Goal: Task Accomplishment & Management: Manage account settings

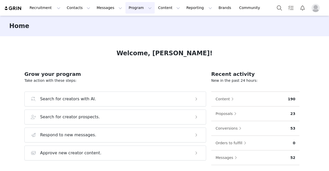
click at [126, 10] on button "Program Program" at bounding box center [140, 8] width 29 height 12
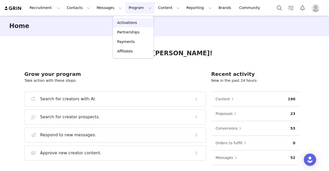
click at [132, 24] on p "Activations" at bounding box center [127, 22] width 20 height 5
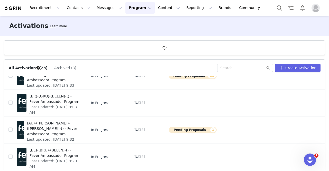
scroll to position [19, 0]
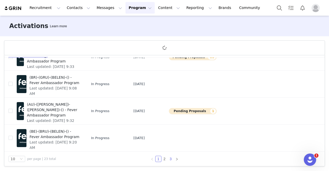
click at [168, 156] on link "3" at bounding box center [171, 159] width 6 height 6
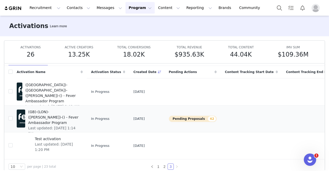
click at [176, 118] on button "Pending Proposals 42" at bounding box center [193, 119] width 48 height 6
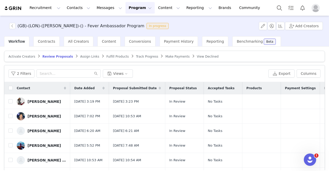
click at [86, 87] on span "Date Added" at bounding box center [84, 88] width 20 height 5
click at [86, 87] on div "Contact Date Added Proposal Submitted Date Proposal Status Accepted Tasks Produ…" at bounding box center [164, 143] width 320 height 123
click at [180, 71] on div "2 Filters Views" at bounding box center [137, 73] width 258 height 8
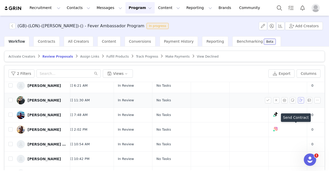
scroll to position [250, 72]
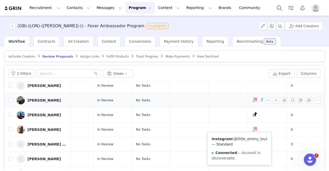
click at [234, 141] on link "@little_emmy_lou" at bounding box center [250, 139] width 32 height 4
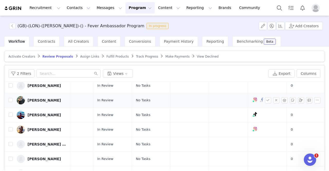
click at [42, 102] on div "[PERSON_NAME]" at bounding box center [44, 100] width 33 height 4
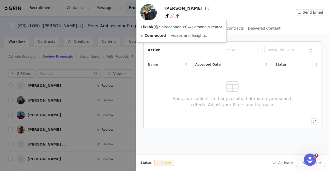
click at [166, 27] on link "@clairecannon89" at bounding box center [170, 27] width 31 height 4
click at [171, 28] on link "@little_emmy_lou" at bounding box center [179, 27] width 32 height 4
click at [66, 84] on div at bounding box center [164, 85] width 329 height 171
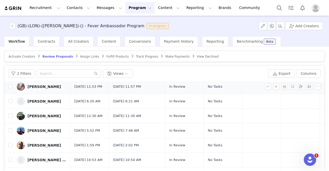
scroll to position [236, 0]
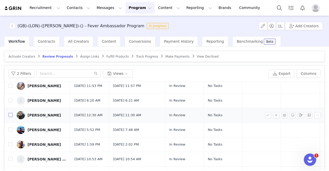
click at [10, 117] on input "checkbox" at bounding box center [10, 115] width 4 height 4
checkbox input "true"
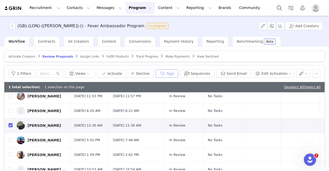
click at [174, 71] on button "Tags" at bounding box center [167, 73] width 22 height 8
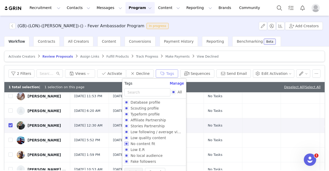
scroll to position [0, 0]
click at [127, 131] on input "Low following / average views" at bounding box center [126, 133] width 4 height 4
checkbox input "true"
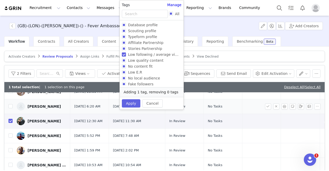
scroll to position [244, 0]
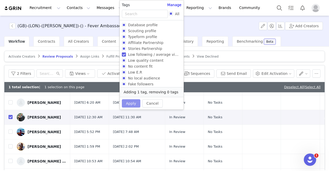
click at [132, 102] on button "Apply" at bounding box center [131, 103] width 19 height 8
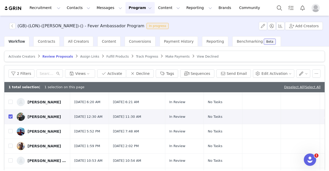
scroll to position [245, 0]
click at [273, 120] on button "button" at bounding box center [276, 116] width 6 height 6
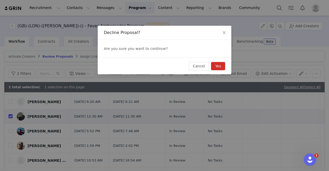
click at [220, 65] on button "Yes" at bounding box center [218, 66] width 14 height 8
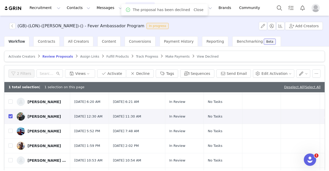
scroll to position [0, 0]
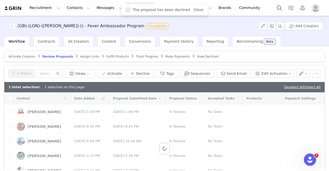
checkbox input "false"
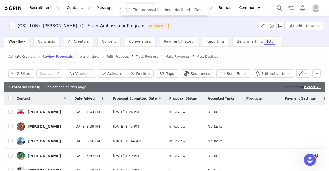
click at [284, 85] on link "Deselect All" at bounding box center [294, 87] width 20 height 4
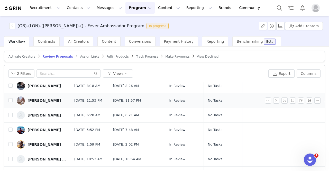
scroll to position [222, 0]
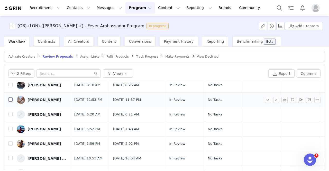
click at [10, 102] on input "checkbox" at bounding box center [10, 99] width 4 height 4
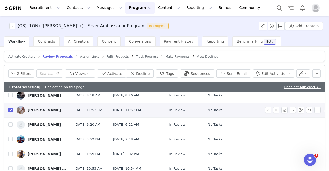
checkbox input "true"
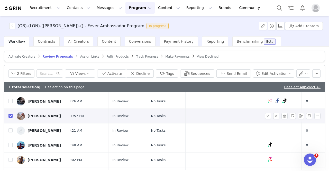
scroll to position [211, 72]
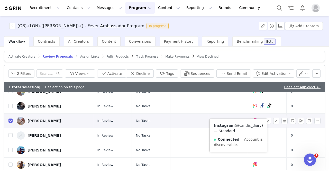
click at [236, 128] on link "@tandis_diary" at bounding box center [248, 125] width 25 height 4
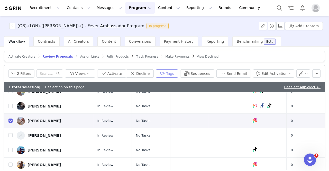
click at [175, 71] on button "Tags" at bounding box center [167, 73] width 22 height 8
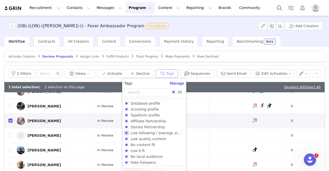
scroll to position [8, 0]
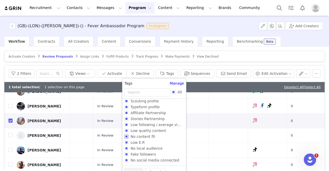
click at [126, 136] on input "No content fit" at bounding box center [126, 137] width 4 height 4
checkbox input "true"
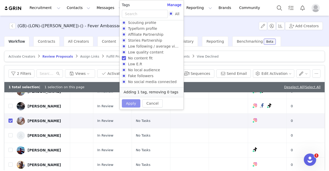
click at [131, 101] on button "Apply" at bounding box center [131, 103] width 19 height 8
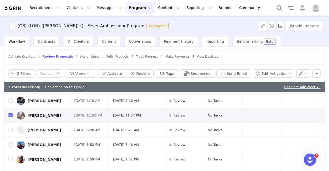
scroll to position [217, 0]
click at [273, 118] on button "button" at bounding box center [276, 115] width 6 height 6
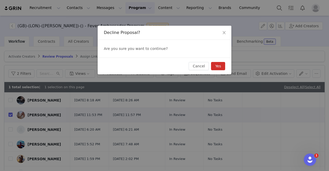
click at [221, 67] on button "Yes" at bounding box center [218, 66] width 14 height 8
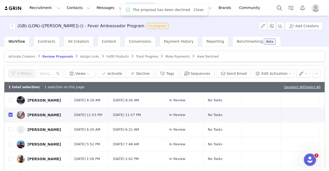
scroll to position [0, 0]
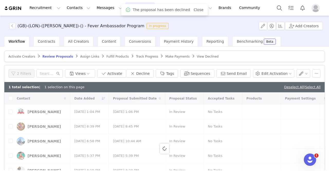
checkbox input "false"
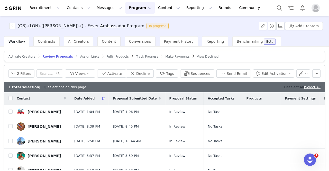
click at [284, 87] on link "Deselect All" at bounding box center [294, 87] width 20 height 4
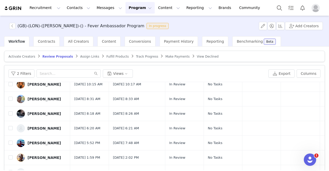
scroll to position [212, 0]
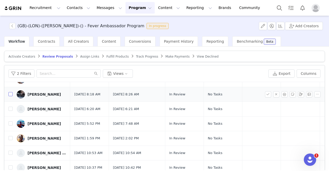
click at [11, 96] on input "checkbox" at bounding box center [10, 94] width 4 height 4
checkbox input "true"
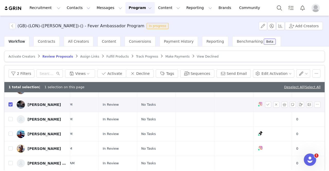
scroll to position [212, 72]
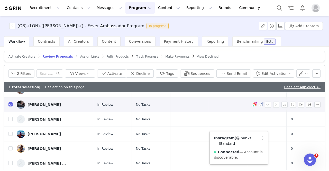
click at [236, 140] on link "@jbanks______" at bounding box center [249, 138] width 26 height 4
click at [40, 107] on div "[PERSON_NAME]" at bounding box center [44, 105] width 33 height 4
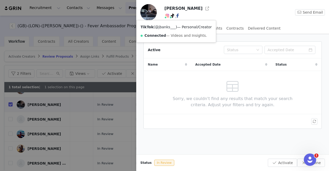
click at [163, 28] on link "@jbanks___" at bounding box center [165, 27] width 21 height 4
click at [60, 126] on div at bounding box center [164, 85] width 329 height 171
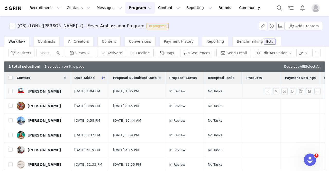
scroll to position [19, 0]
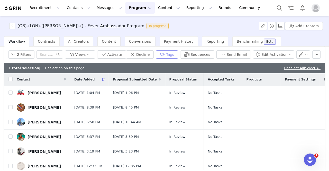
click at [176, 54] on button "Tags" at bounding box center [167, 54] width 22 height 8
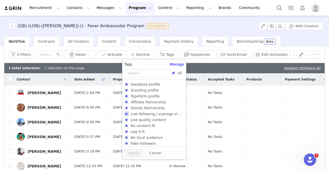
click at [127, 112] on label "Low following / average views" at bounding box center [153, 114] width 58 height 6
click at [127, 112] on input "Low following / average views" at bounding box center [126, 114] width 4 height 4
checkbox input "true"
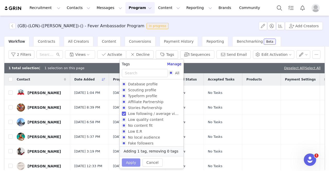
click at [130, 162] on button "Apply" at bounding box center [131, 162] width 19 height 8
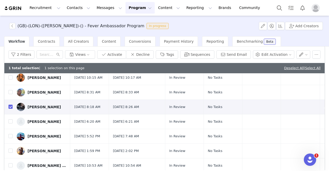
scroll to position [191, 0]
click at [273, 110] on button "button" at bounding box center [276, 107] width 6 height 6
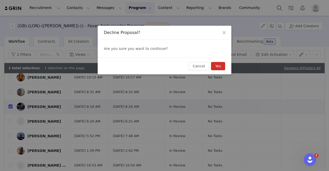
click at [222, 64] on button "Yes" at bounding box center [218, 66] width 14 height 8
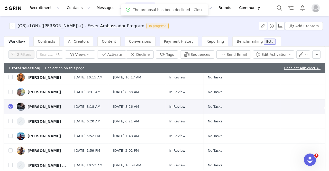
scroll to position [0, 0]
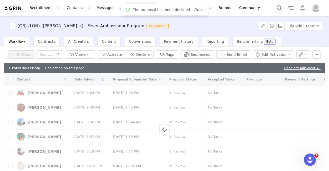
checkbox input "false"
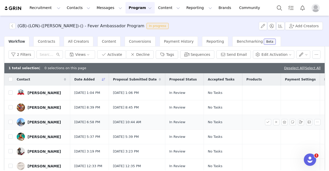
scroll to position [51, 0]
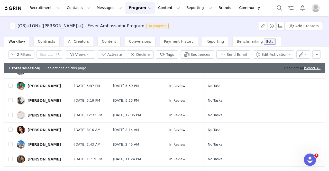
click at [285, 66] on link "Deselect All" at bounding box center [294, 68] width 20 height 4
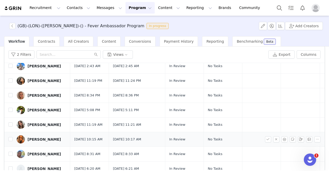
scroll to position [143, 0]
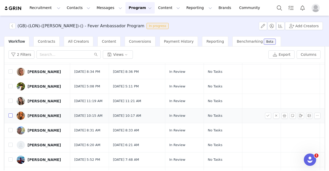
click at [10, 118] on input "checkbox" at bounding box center [10, 115] width 4 height 4
checkbox input "true"
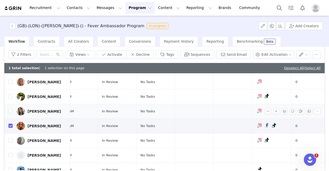
scroll to position [143, 68]
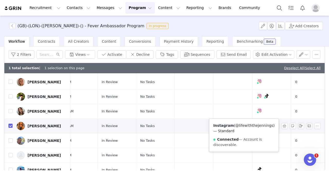
click at [239, 128] on link "@lifewiththejennings" at bounding box center [255, 125] width 38 height 4
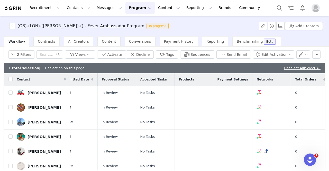
scroll to position [0, 0]
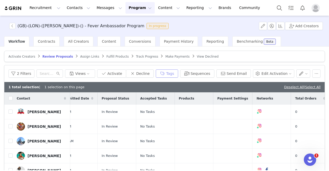
click at [172, 72] on button "Tags" at bounding box center [167, 73] width 22 height 8
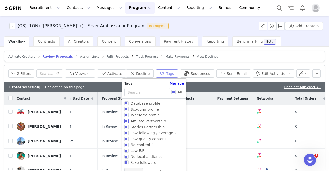
scroll to position [3, 0]
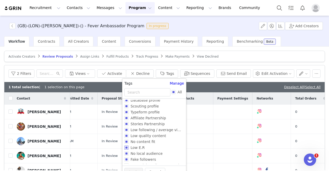
click at [127, 148] on input "Low E.R" at bounding box center [126, 148] width 4 height 4
checkbox input "true"
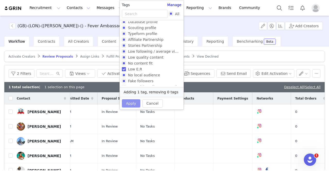
click at [132, 103] on button "Apply" at bounding box center [131, 103] width 19 height 8
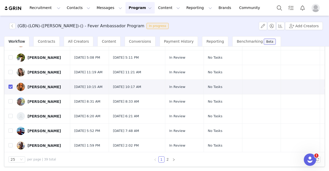
scroll to position [149, 0]
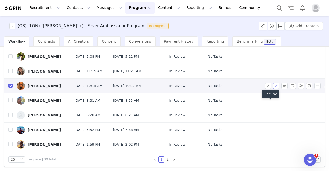
click at [273, 89] on button "button" at bounding box center [276, 86] width 6 height 6
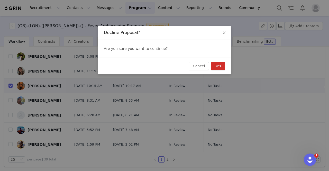
click at [221, 67] on button "Yes" at bounding box center [218, 66] width 14 height 8
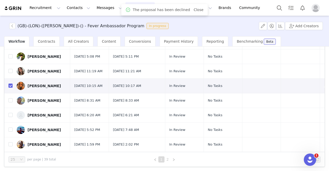
scroll to position [0, 0]
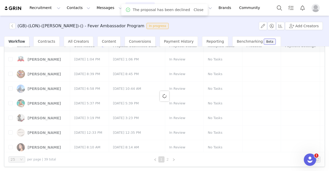
checkbox input "false"
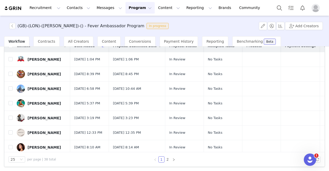
scroll to position [15, 0]
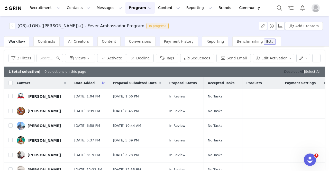
click at [288, 71] on link "Deselect All" at bounding box center [294, 72] width 20 height 4
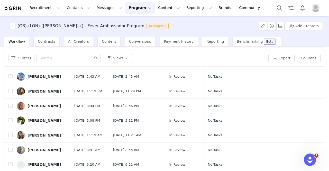
scroll to position [129, 0]
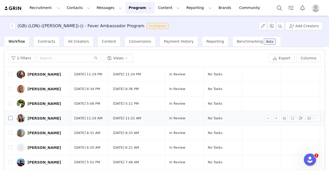
click at [11, 120] on input "checkbox" at bounding box center [10, 118] width 4 height 4
checkbox input "true"
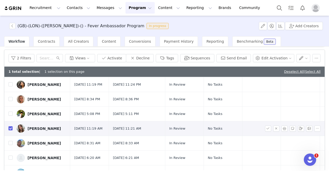
scroll to position [129, 72]
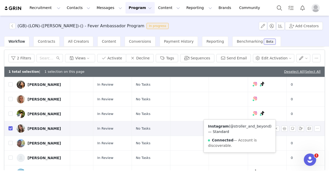
click at [230, 128] on link "@stroller_and_beyond" at bounding box center [250, 126] width 40 height 4
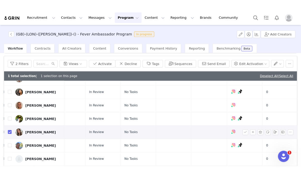
scroll to position [124, 72]
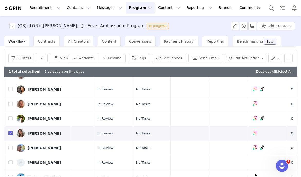
click at [195, 34] on div "(GB)-([PERSON_NAME])-([PERSON_NAME])-() - Fever Ambassador Program In progress …" at bounding box center [150, 26] width 301 height 21
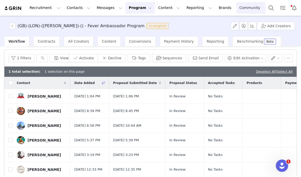
scroll to position [0, 0]
click at [127, 7] on button "Program Program" at bounding box center [140, 8] width 29 height 12
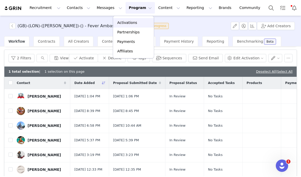
click at [144, 20] on div "Activations" at bounding box center [133, 22] width 34 height 5
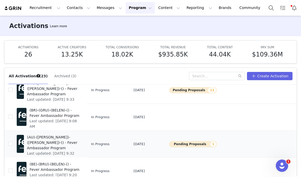
scroll to position [27, 0]
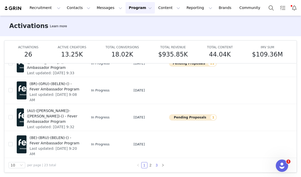
click at [154, 164] on link "3" at bounding box center [157, 166] width 6 height 6
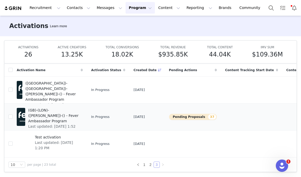
scroll to position [24, 0]
click at [169, 114] on button "Pending Proposals 37" at bounding box center [193, 117] width 48 height 6
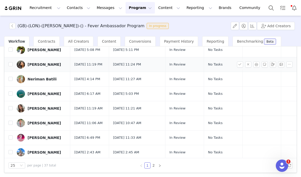
scroll to position [84, 0]
